Goal: Task Accomplishment & Management: Complete application form

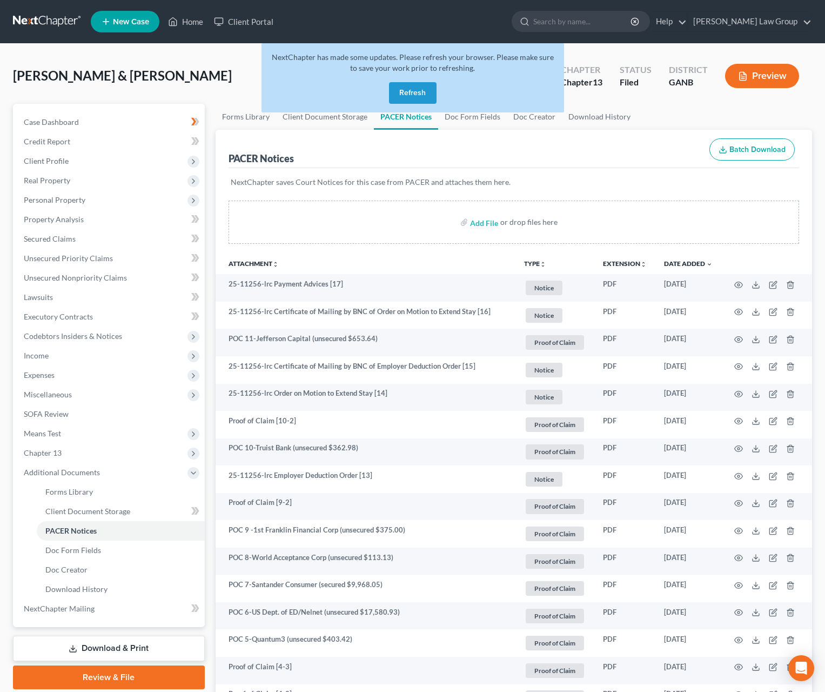
scroll to position [187, 0]
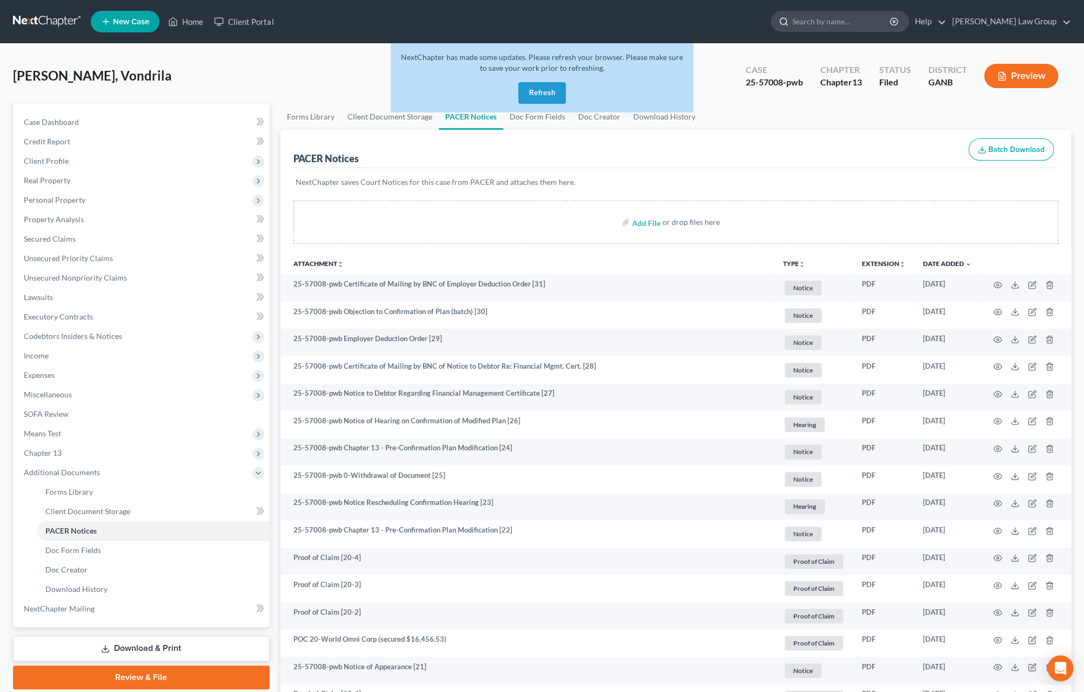
drag, startPoint x: 854, startPoint y: 24, endPoint x: 862, endPoint y: 25, distance: 8.2
click at [854, 24] on input "search" at bounding box center [841, 21] width 99 height 20
type input "[PERSON_NAME]"
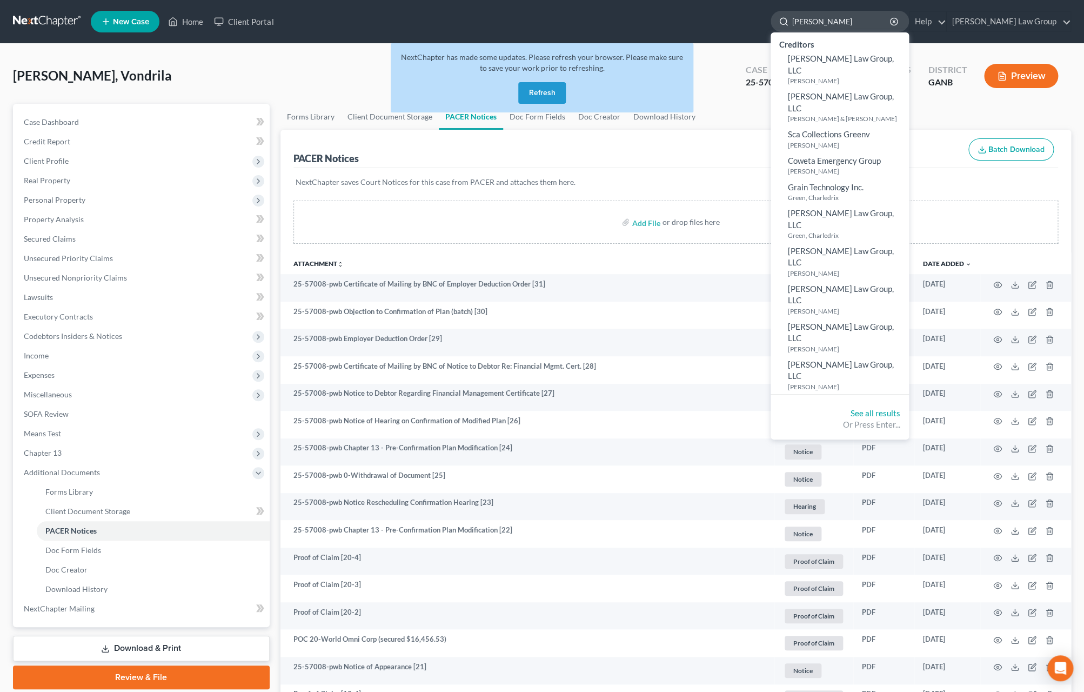
click at [864, 18] on input "[PERSON_NAME]" at bounding box center [841, 21] width 99 height 20
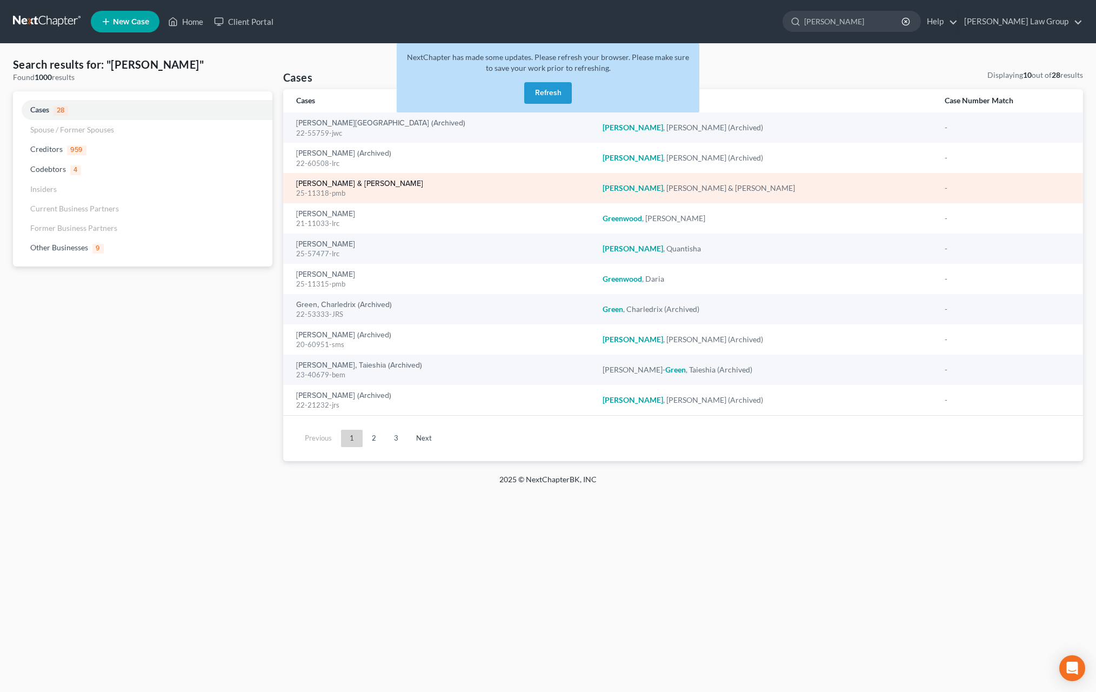
click at [350, 188] on link "[PERSON_NAME] & [PERSON_NAME]" at bounding box center [359, 184] width 127 height 8
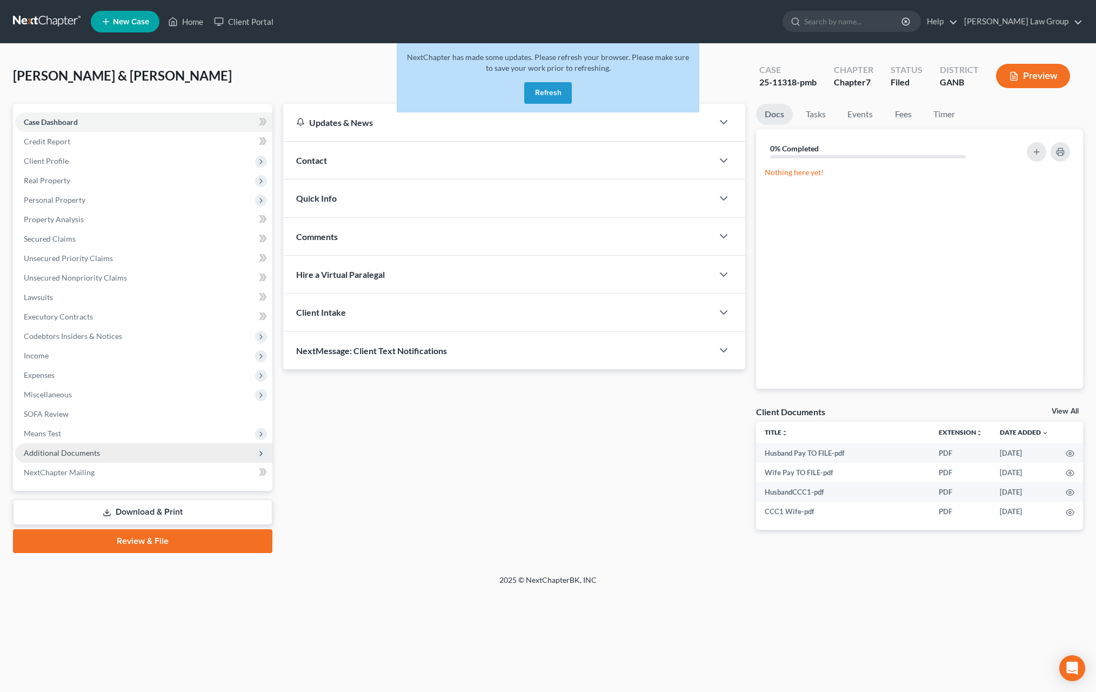
click at [156, 451] on span "Additional Documents" at bounding box center [143, 452] width 257 height 19
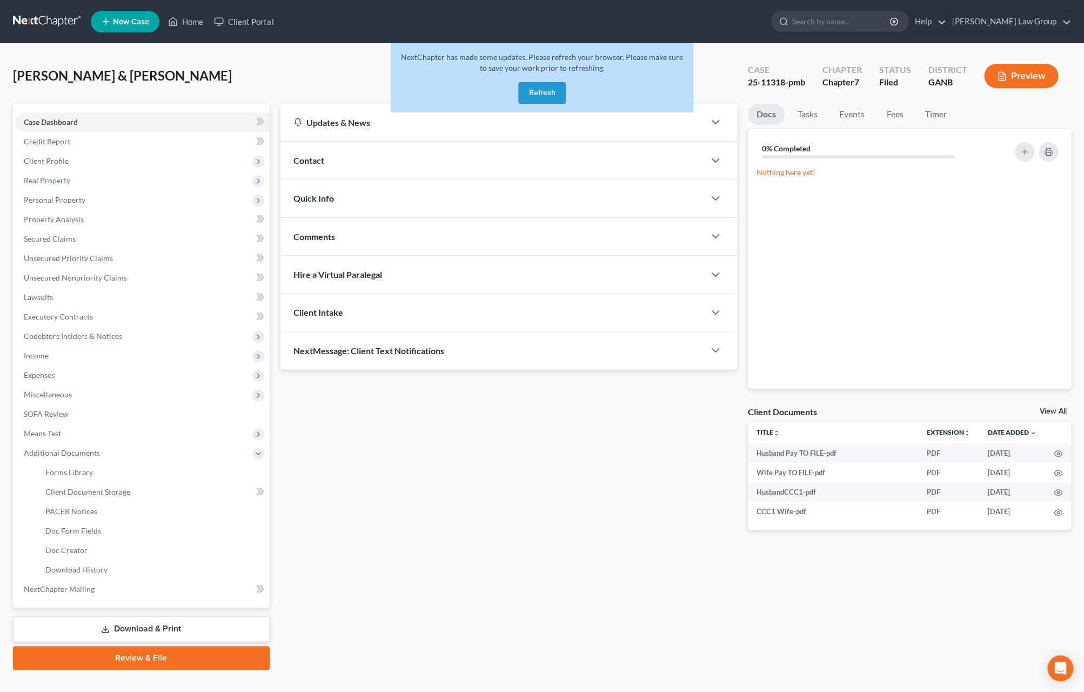
scroll to position [18, 0]
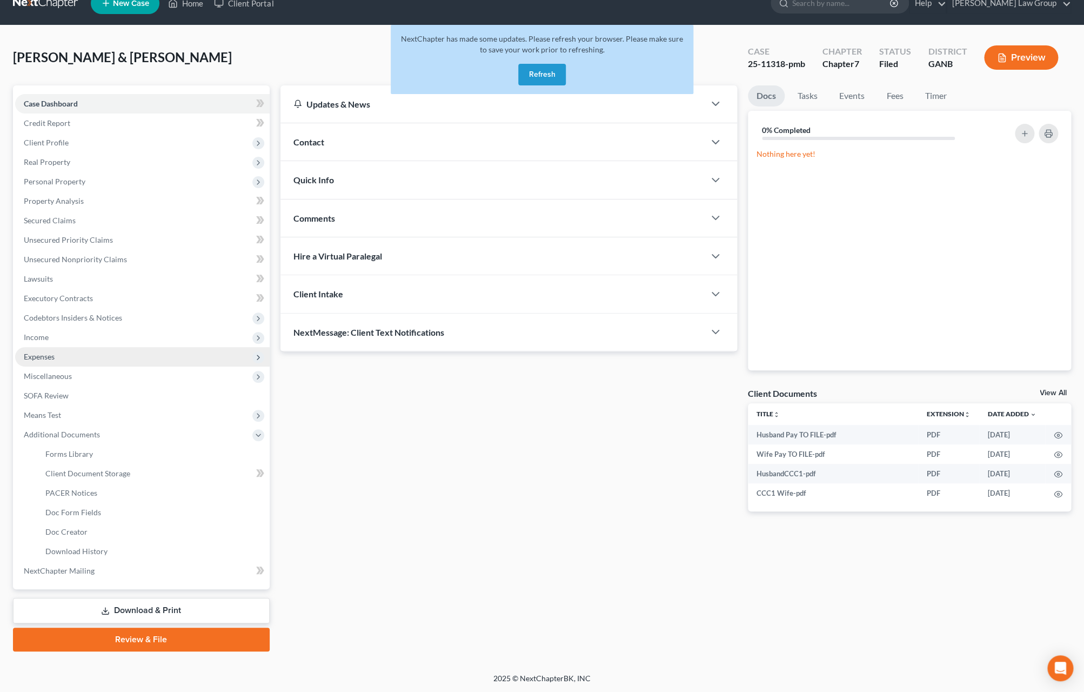
click at [42, 353] on span "Expenses" at bounding box center [39, 356] width 31 height 9
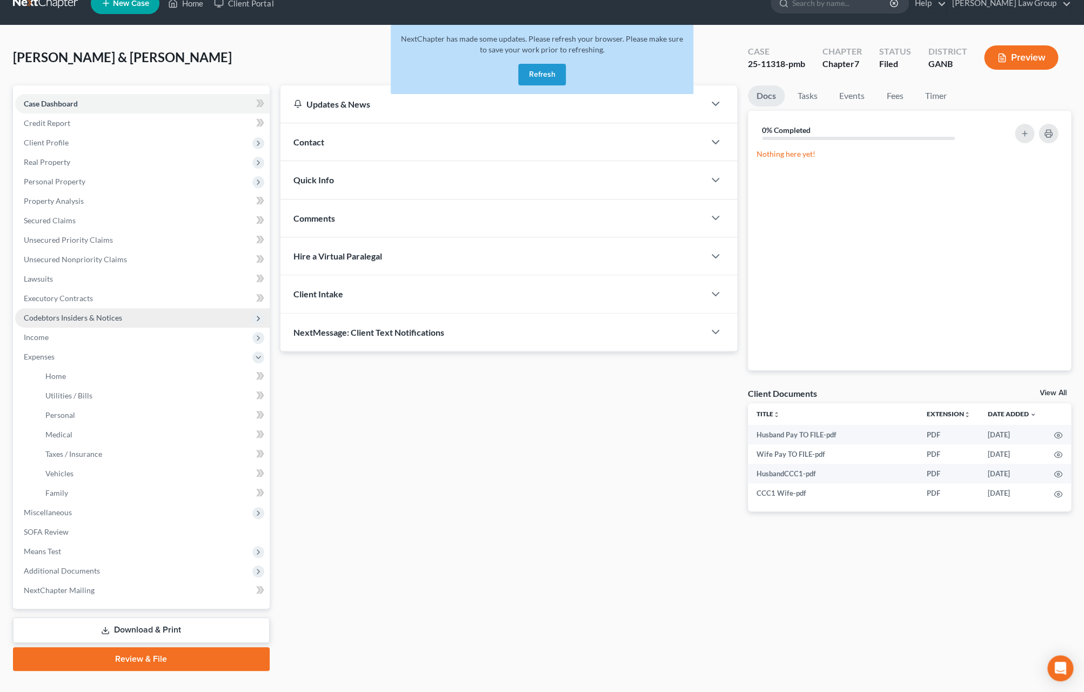
click at [76, 311] on span "Codebtors Insiders & Notices" at bounding box center [142, 317] width 255 height 19
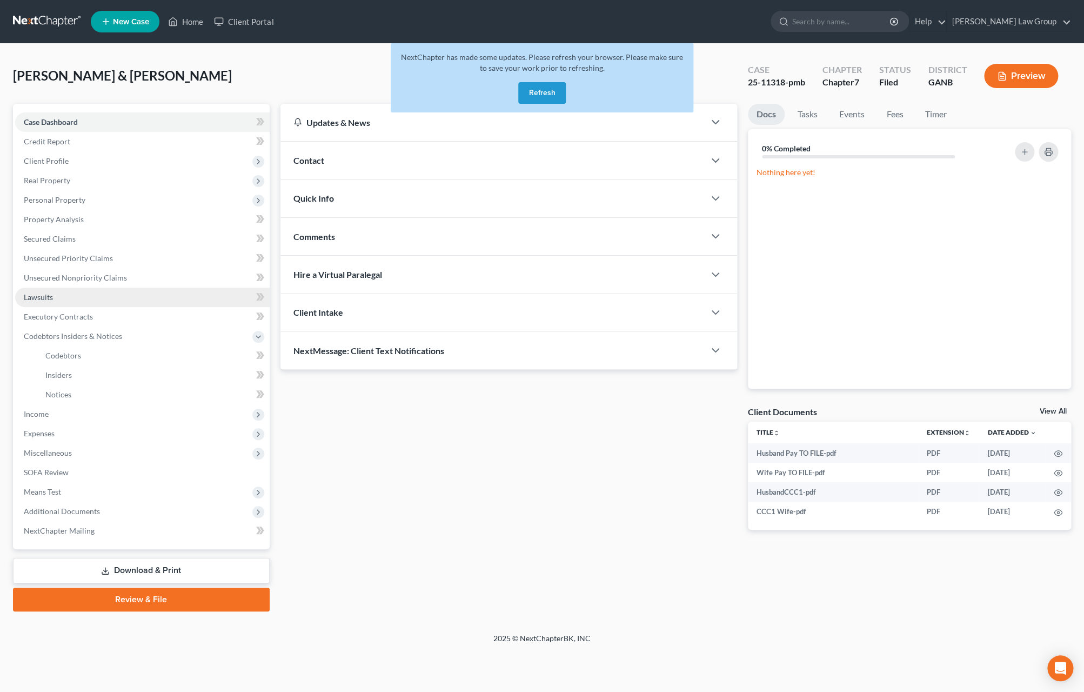
scroll to position [0, 0]
click at [118, 274] on span "Unsecured Nonpriority Claims" at bounding box center [75, 277] width 103 height 9
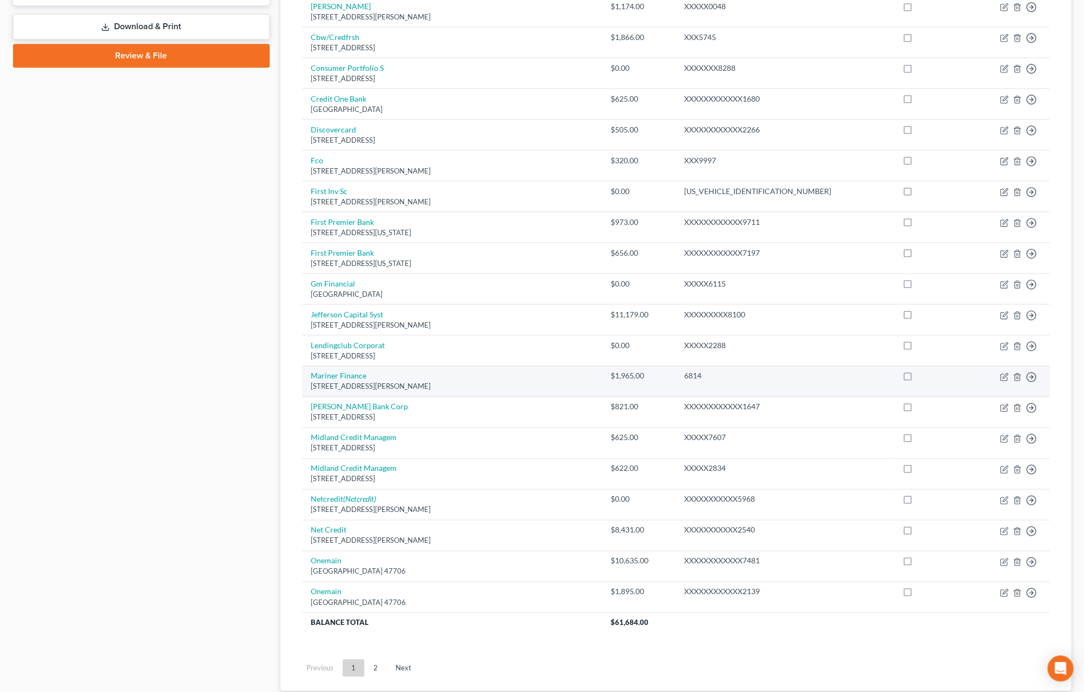
scroll to position [544, 0]
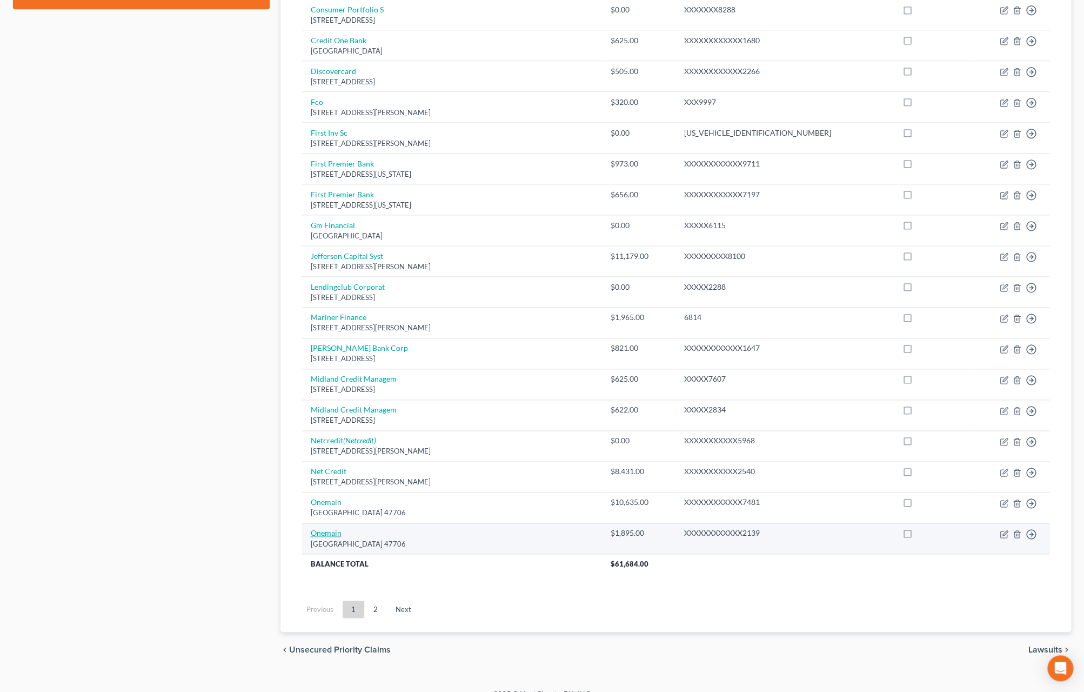
click at [327, 537] on link "Onemain" at bounding box center [326, 532] width 31 height 9
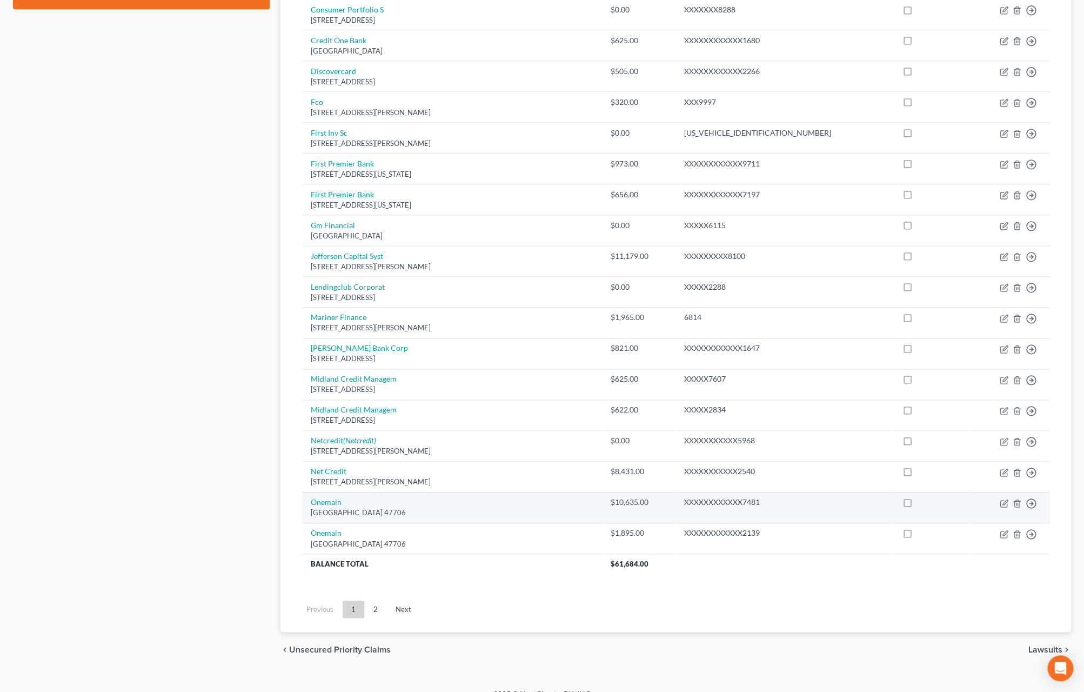
select select "15"
select select "2"
select select "0"
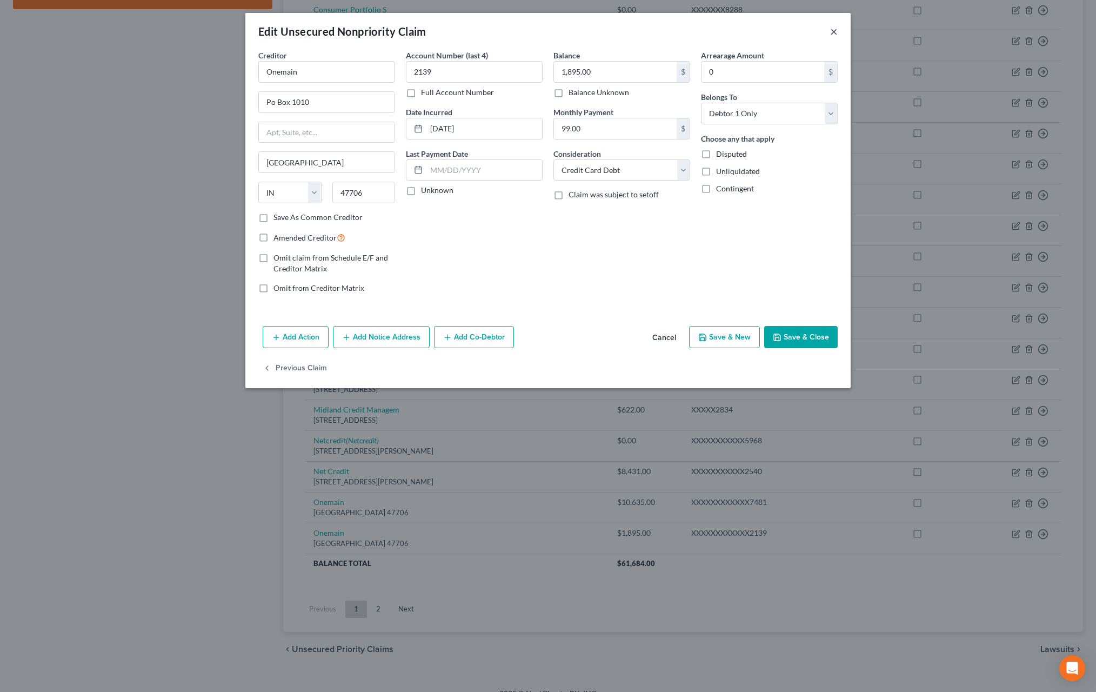
click at [834, 32] on button "×" at bounding box center [834, 31] width 8 height 13
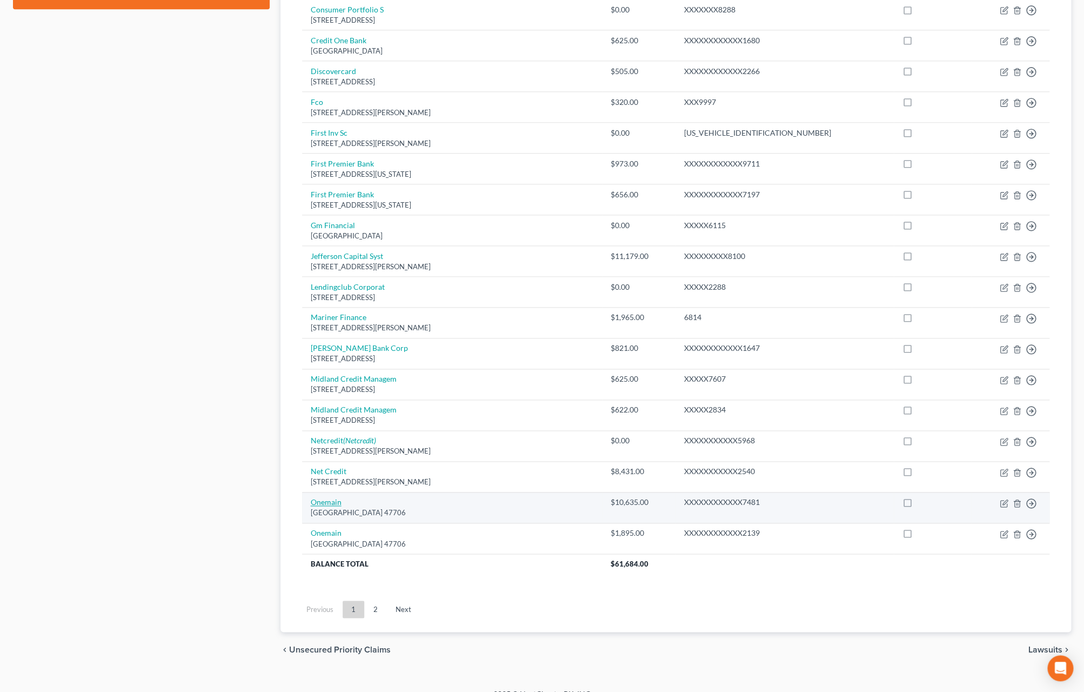
click at [322, 507] on link "Onemain" at bounding box center [326, 501] width 31 height 9
select select "15"
select select "2"
select select "0"
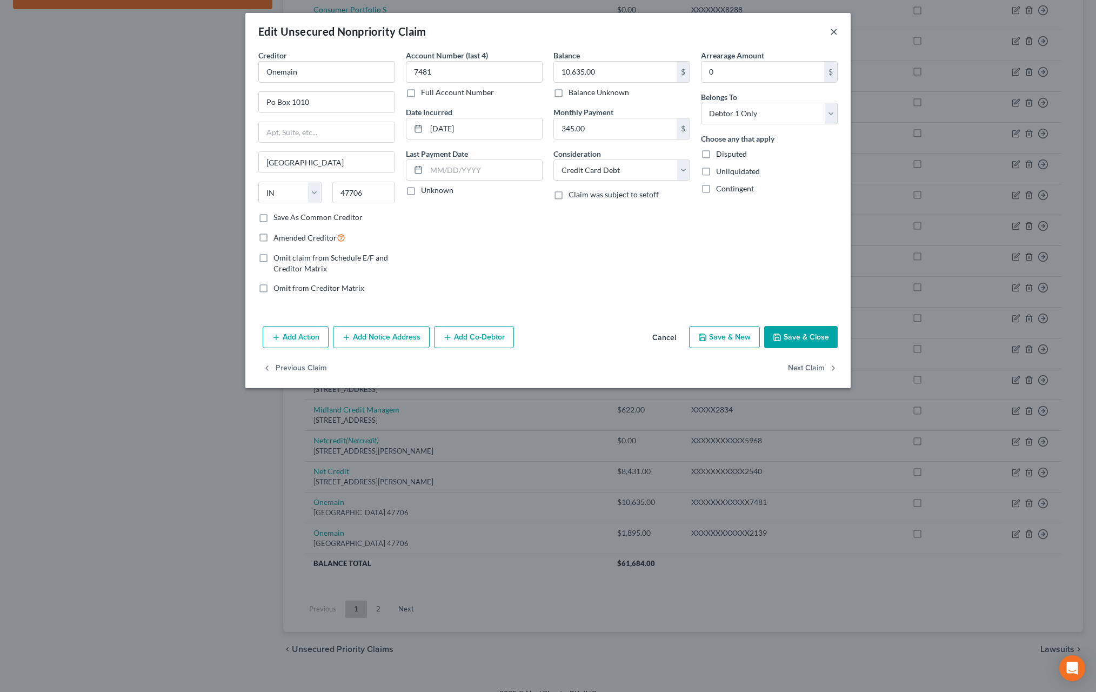
click at [833, 32] on button "×" at bounding box center [834, 31] width 8 height 13
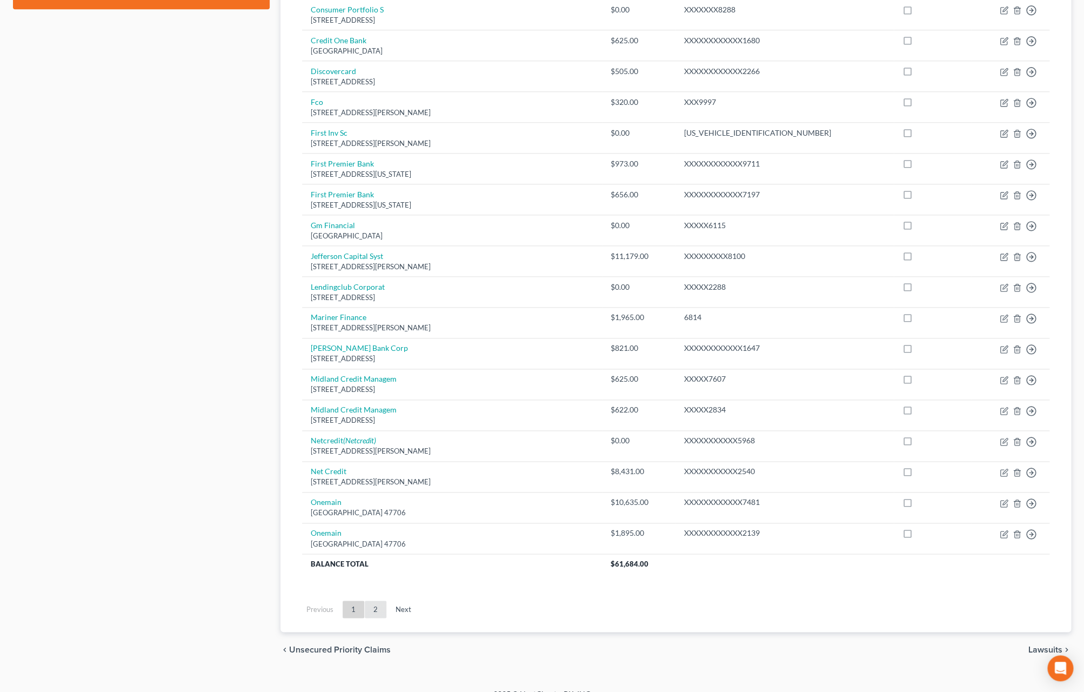
click at [376, 618] on link "2" at bounding box center [376, 609] width 22 height 17
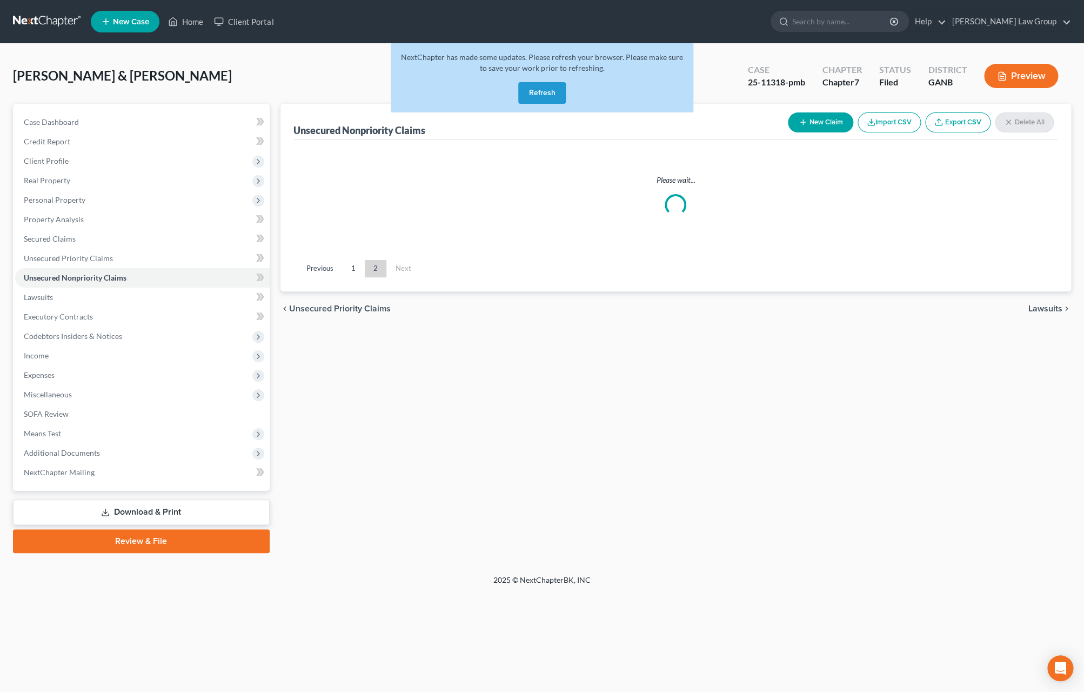
scroll to position [0, 0]
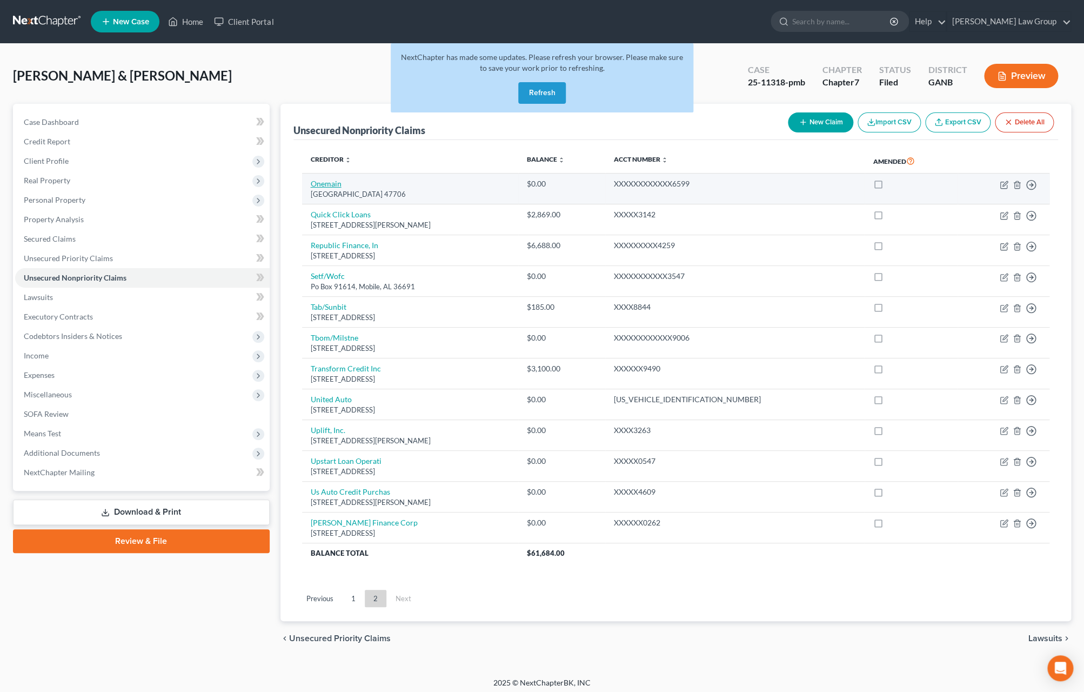
click at [332, 187] on link "Onemain" at bounding box center [326, 183] width 31 height 9
select select "15"
select select "0"
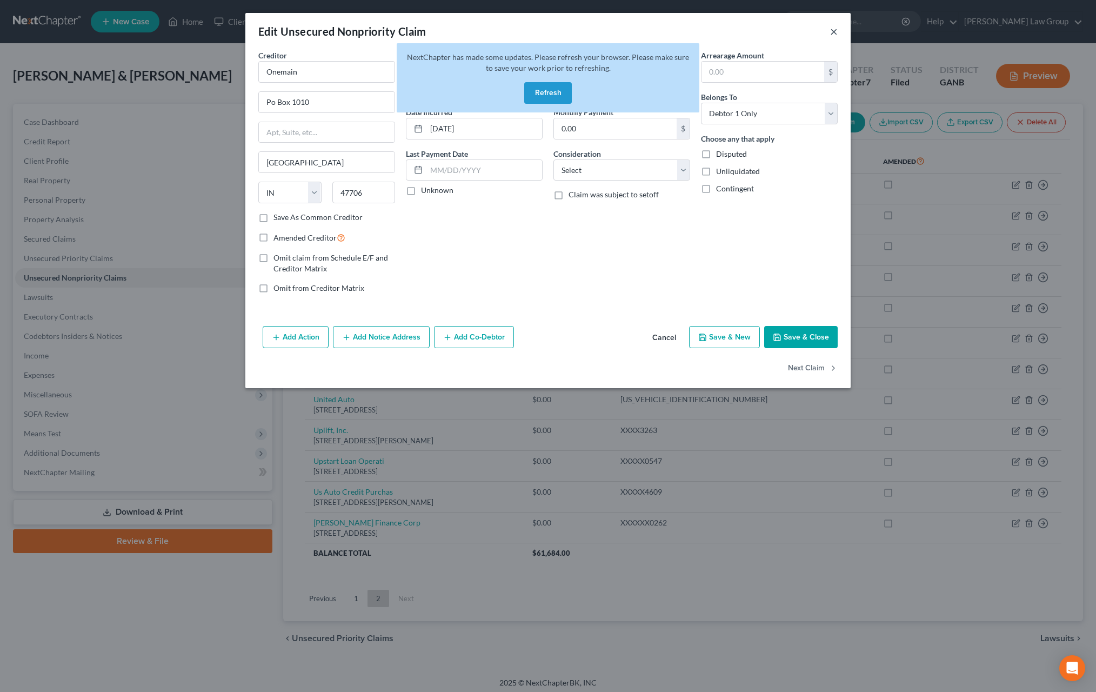
click at [835, 29] on button "×" at bounding box center [834, 31] width 8 height 13
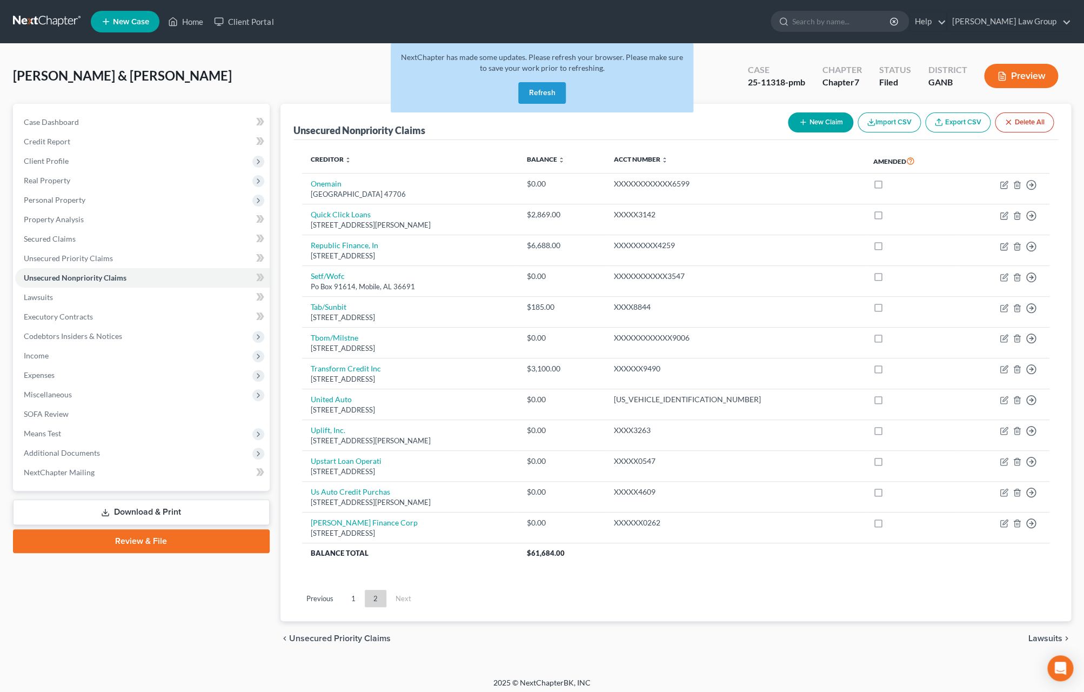
click at [534, 103] on button "Refresh" at bounding box center [542, 93] width 48 height 22
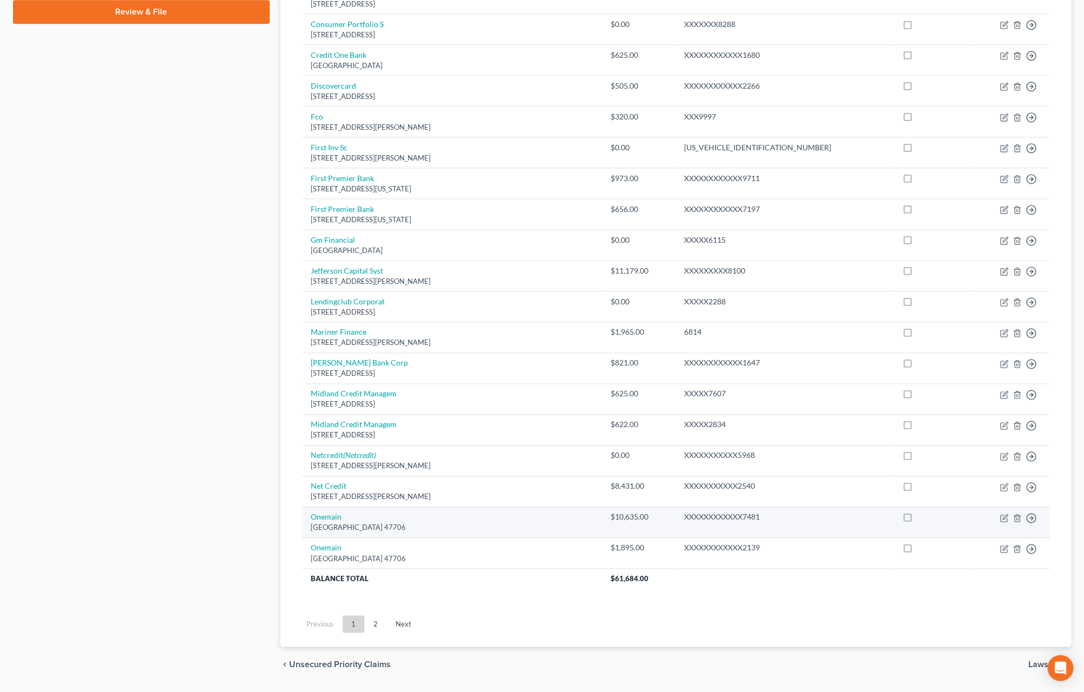
scroll to position [568, 0]
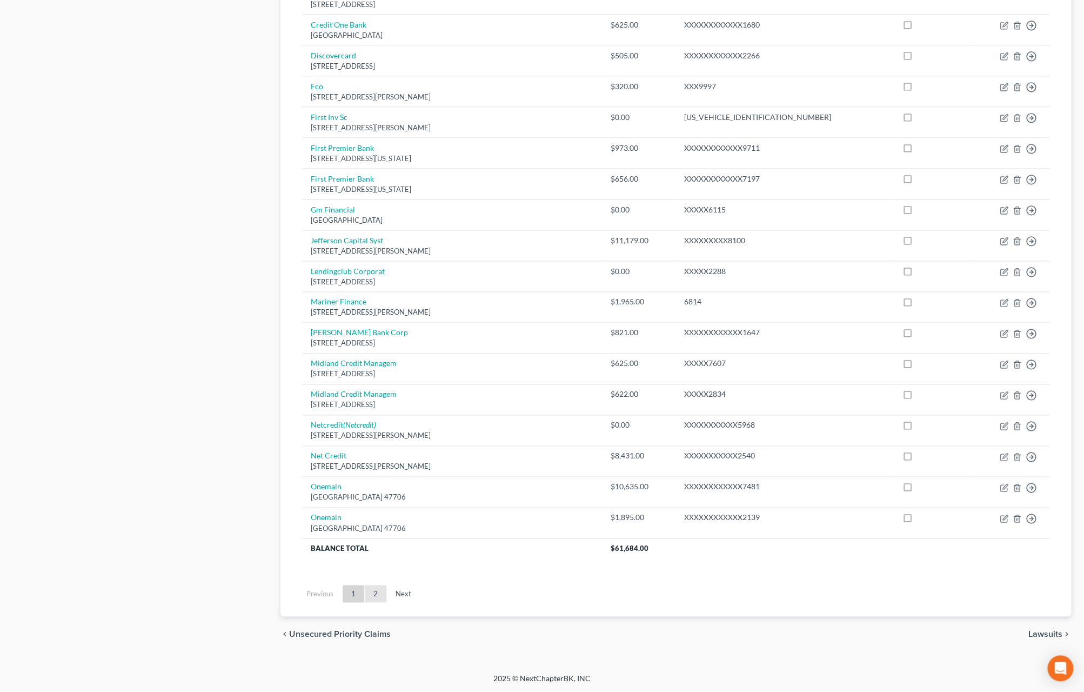
click at [379, 597] on link "2" at bounding box center [376, 593] width 22 height 17
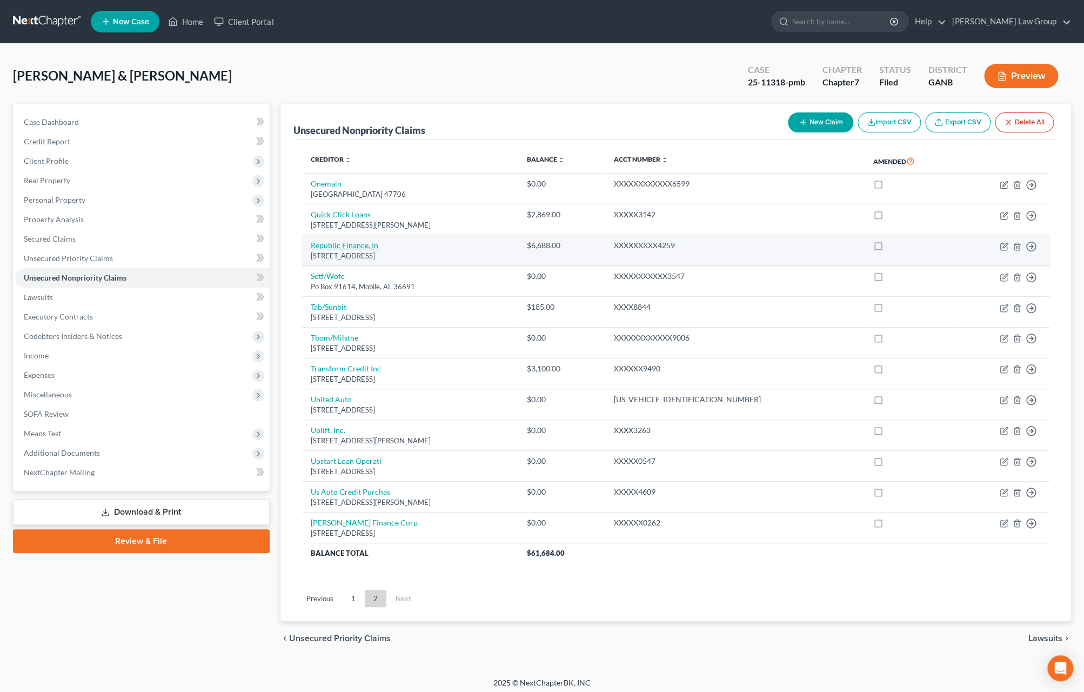
click at [363, 250] on link "Republic Finance, In" at bounding box center [345, 245] width 68 height 9
select select "19"
select select "0"
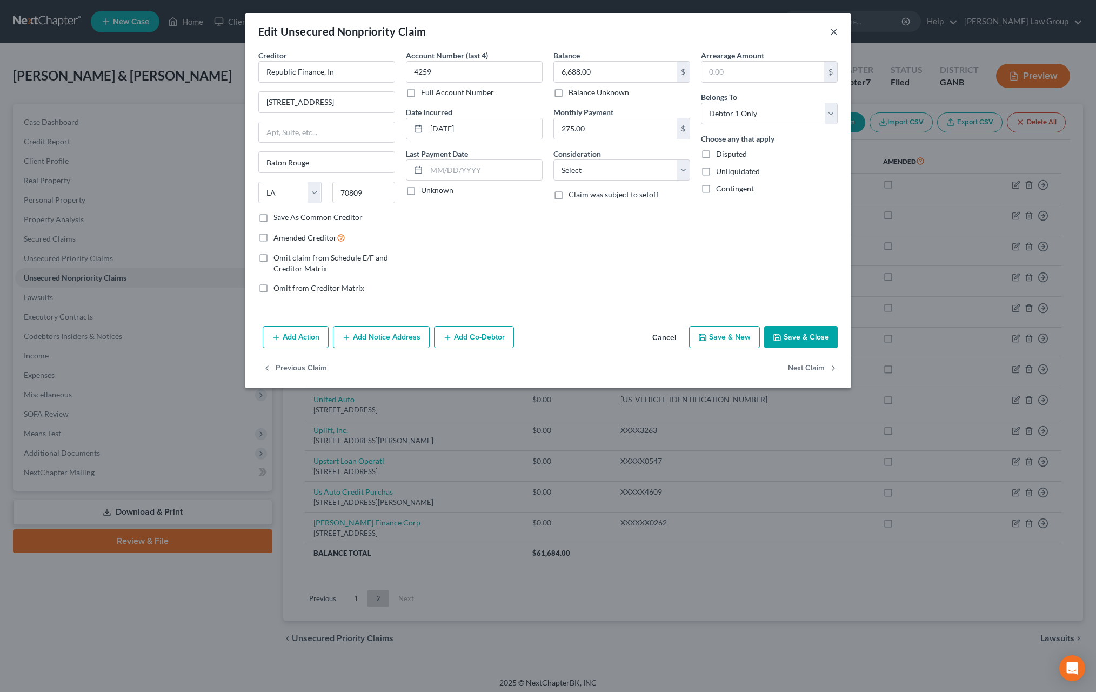
click at [834, 34] on button "×" at bounding box center [834, 31] width 8 height 13
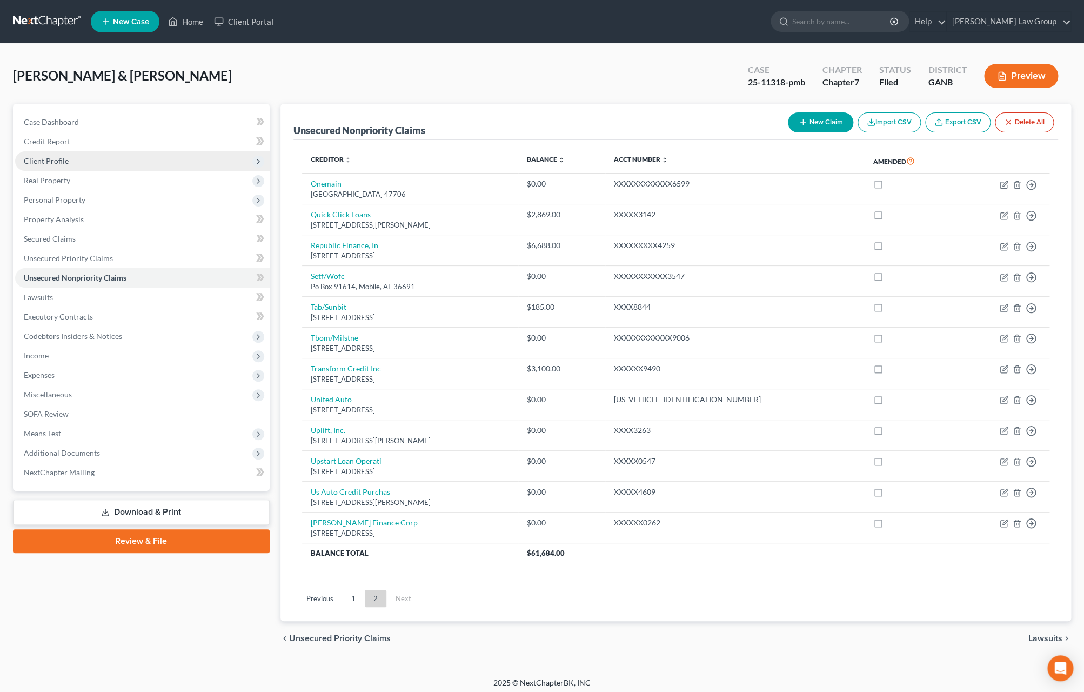
click at [66, 162] on span "Client Profile" at bounding box center [46, 160] width 45 height 9
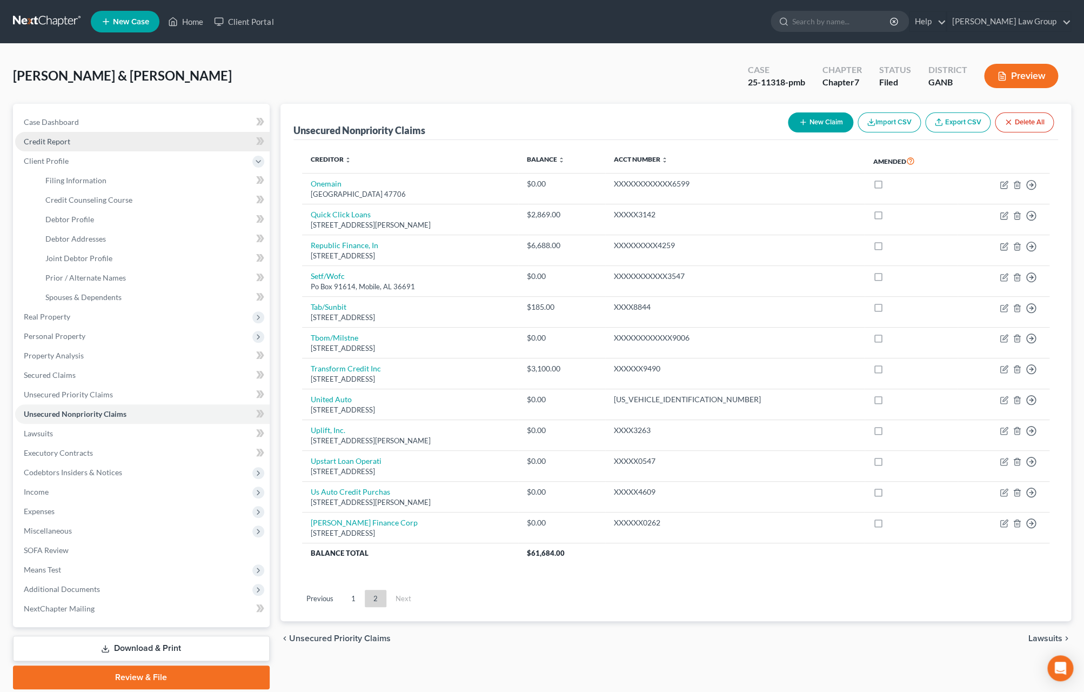
click at [71, 144] on link "Credit Report" at bounding box center [142, 141] width 255 height 19
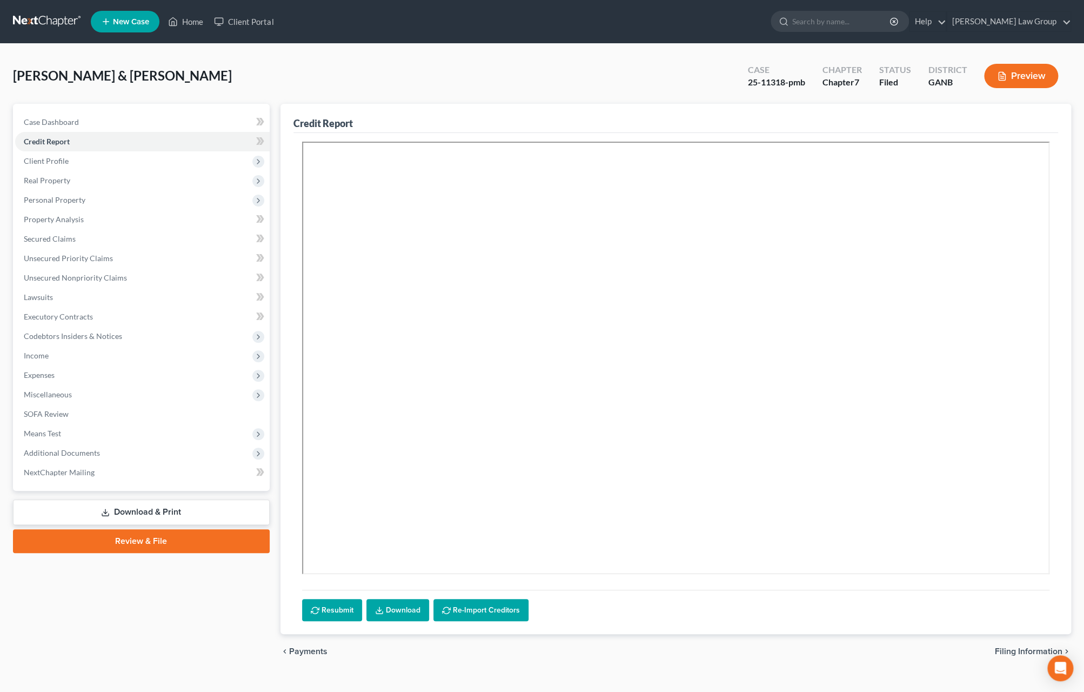
drag, startPoint x: 557, startPoint y: 68, endPoint x: 579, endPoint y: 71, distance: 21.9
click at [557, 68] on div "Greer, Bonnie & Jones, James Upgraded Case 25-11318-pmb Chapter Chapter 7 Statu…" at bounding box center [542, 80] width 1058 height 47
